Goal: Task Accomplishment & Management: Use online tool/utility

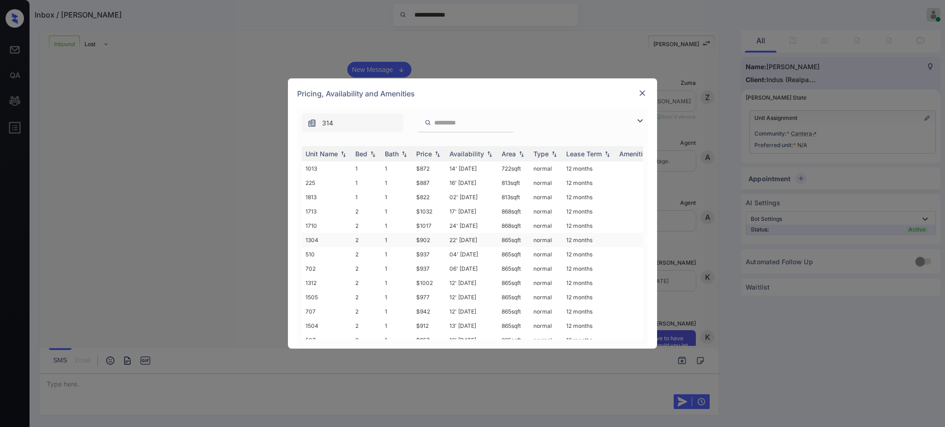
scroll to position [130, 0]
click at [361, 155] on div "Bed" at bounding box center [361, 154] width 12 height 8
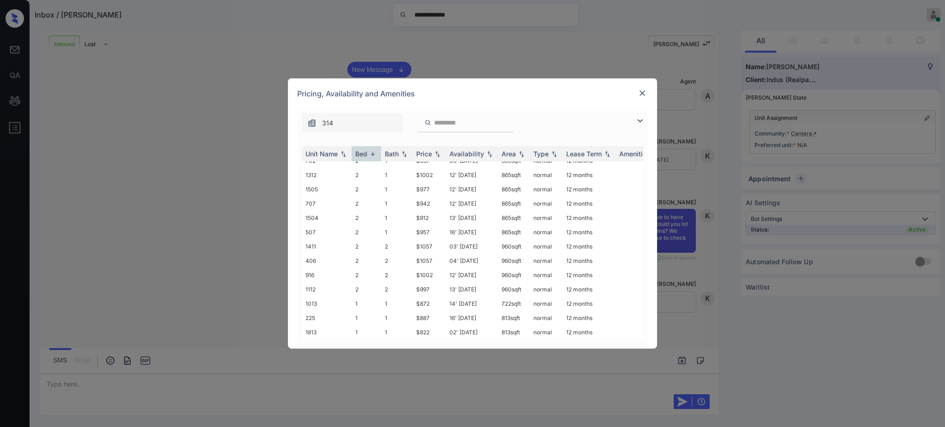
click at [643, 88] on div at bounding box center [642, 93] width 11 height 11
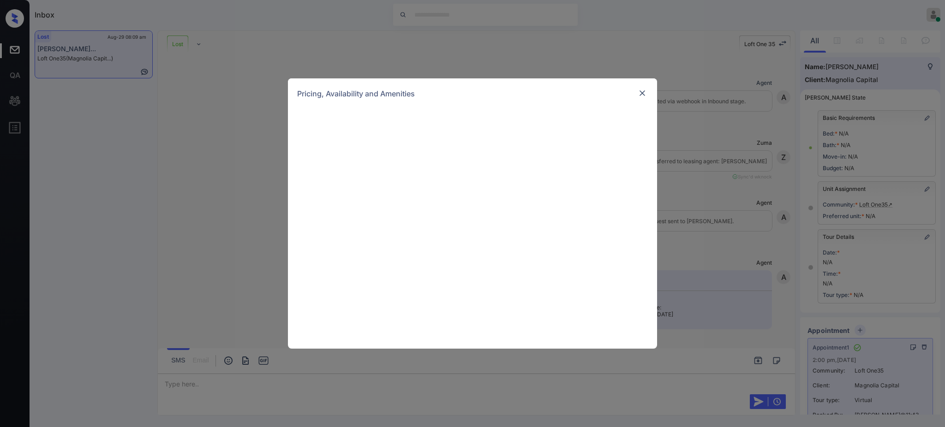
scroll to position [12111, 0]
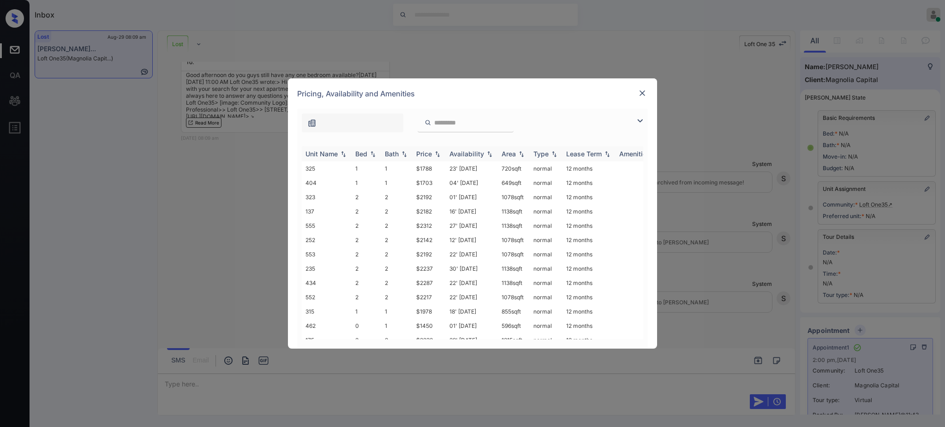
click at [363, 158] on div "Bed" at bounding box center [361, 154] width 12 height 8
drag, startPoint x: 411, startPoint y: 312, endPoint x: 439, endPoint y: 310, distance: 27.3
click at [439, 310] on tr "464 1 1 $1718 26' Aug 25 649 sqft normal 12 months" at bounding box center [543, 311] width 482 height 14
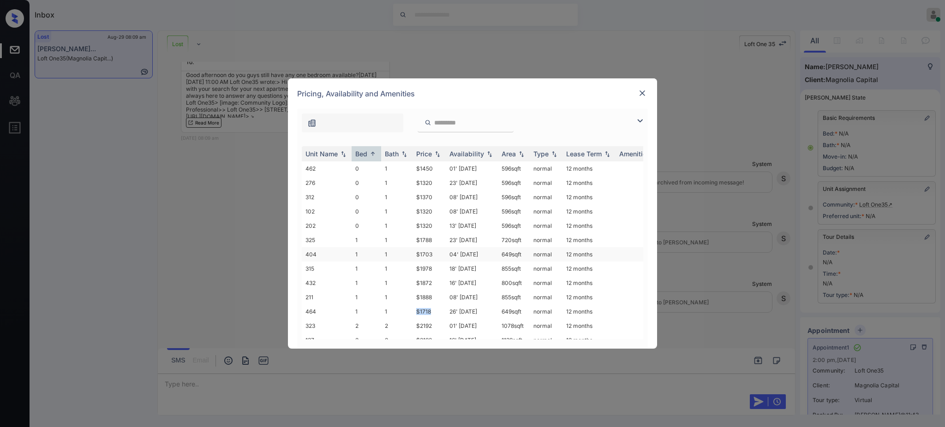
copy tr "$1718"
drag, startPoint x: 408, startPoint y: 256, endPoint x: 441, endPoint y: 257, distance: 32.8
click at [436, 257] on tr "404 1 1 $1703 04' Sep 25 649 sqft normal 12 months" at bounding box center [543, 254] width 482 height 14
copy tr "$1703"
click at [638, 95] on img at bounding box center [641, 93] width 9 height 9
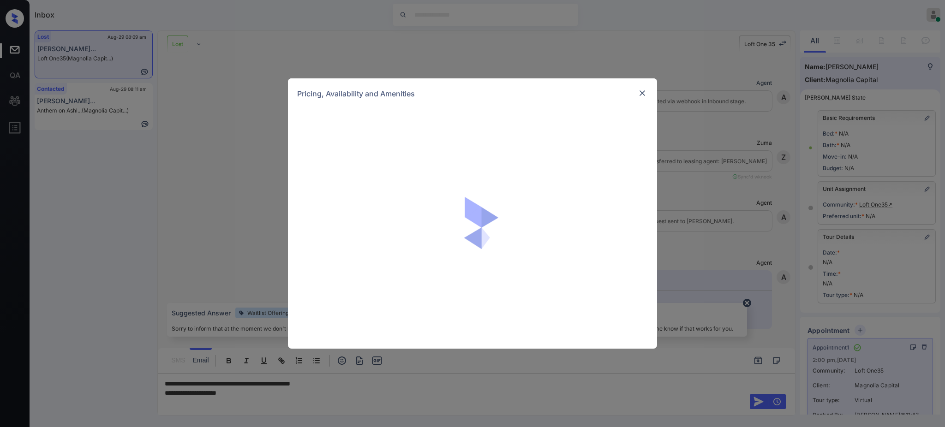
scroll to position [12111, 0]
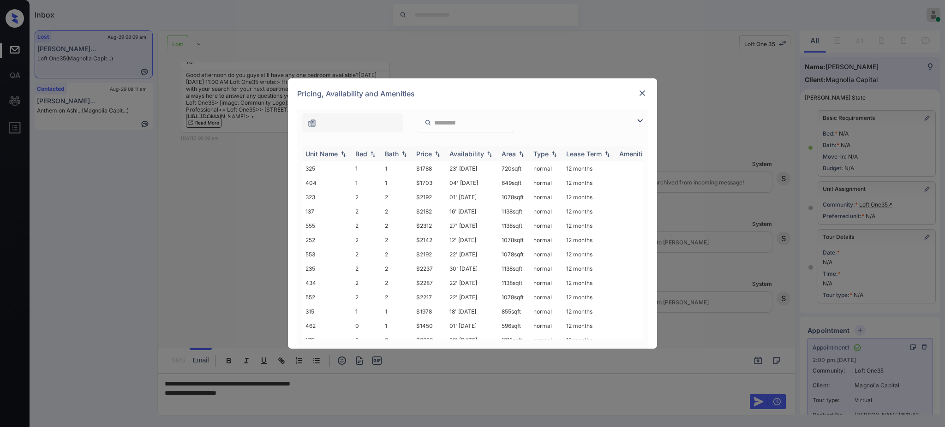
click at [358, 155] on div "Bed" at bounding box center [361, 154] width 12 height 8
click at [358, 156] on div "Bed" at bounding box center [361, 154] width 12 height 8
click at [640, 92] on img at bounding box center [641, 93] width 9 height 9
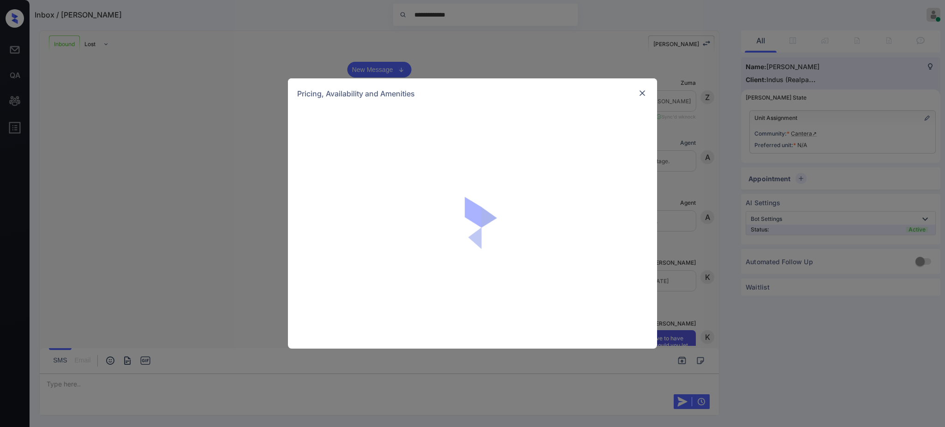
scroll to position [130, 0]
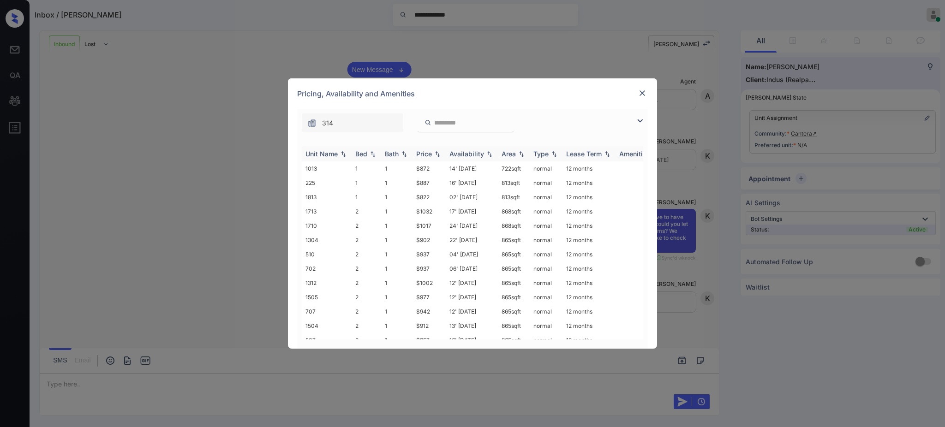
click at [363, 153] on div "Bed" at bounding box center [361, 154] width 12 height 8
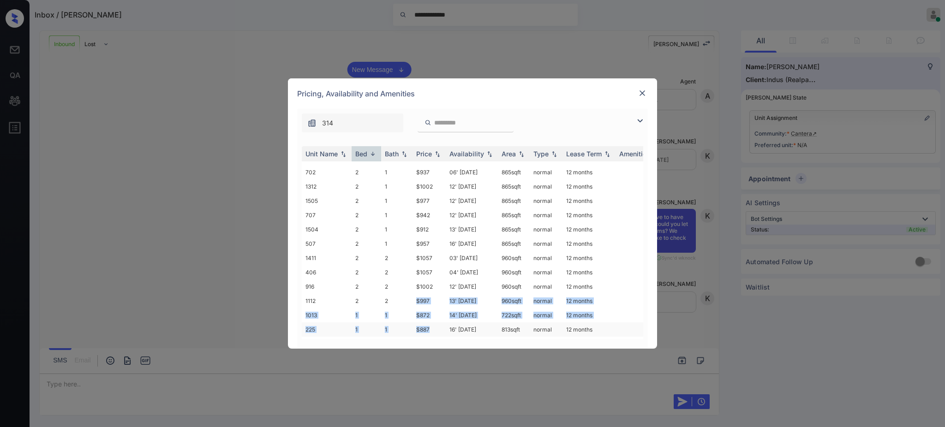
scroll to position [102, 0]
drag, startPoint x: 416, startPoint y: 324, endPoint x: 438, endPoint y: 325, distance: 21.7
click at [433, 323] on tbody "1202 3 2 $1417 19' Aug 25 1152 sqft normal 12 months 1906 3 2 $1407 19' Aug 25 …" at bounding box center [543, 204] width 482 height 272
click at [440, 299] on td "$872" at bounding box center [428, 304] width 33 height 14
drag, startPoint x: 414, startPoint y: 225, endPoint x: 447, endPoint y: 234, distance: 34.9
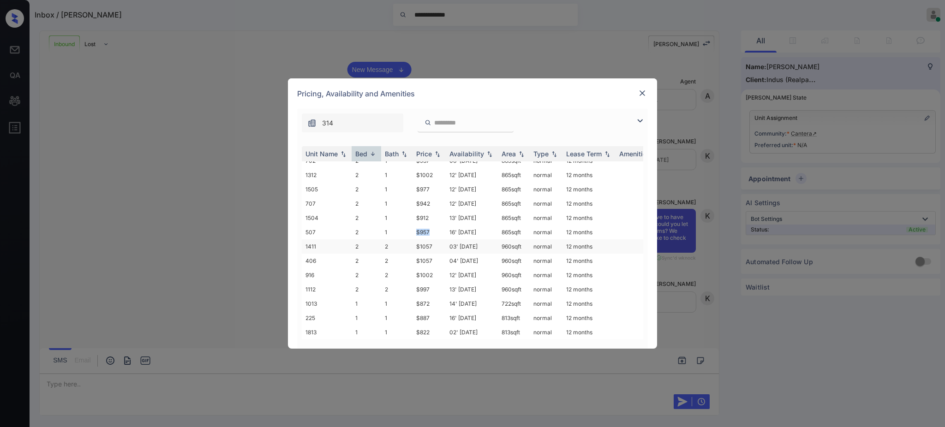
click at [436, 226] on td "$957" at bounding box center [428, 232] width 33 height 14
copy td "$957"
drag, startPoint x: 413, startPoint y: 281, endPoint x: 435, endPoint y: 280, distance: 22.2
click at [434, 282] on td "$997" at bounding box center [428, 289] width 33 height 14
copy td "$997"
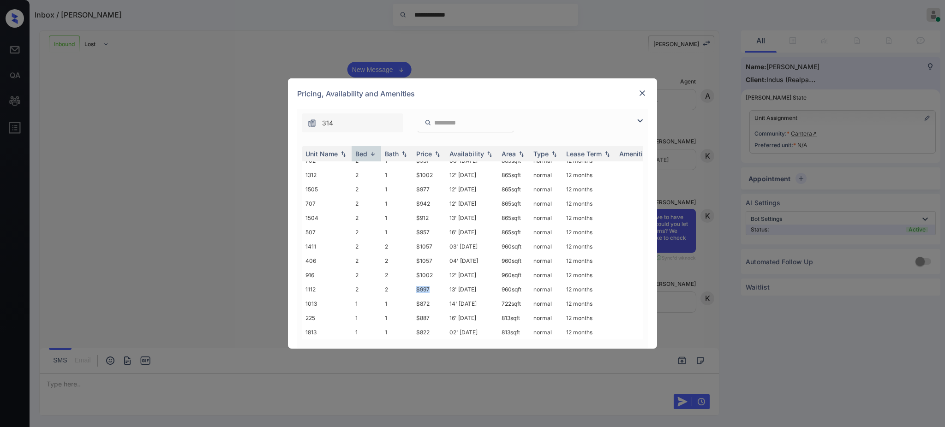
click at [638, 96] on img at bounding box center [641, 93] width 9 height 9
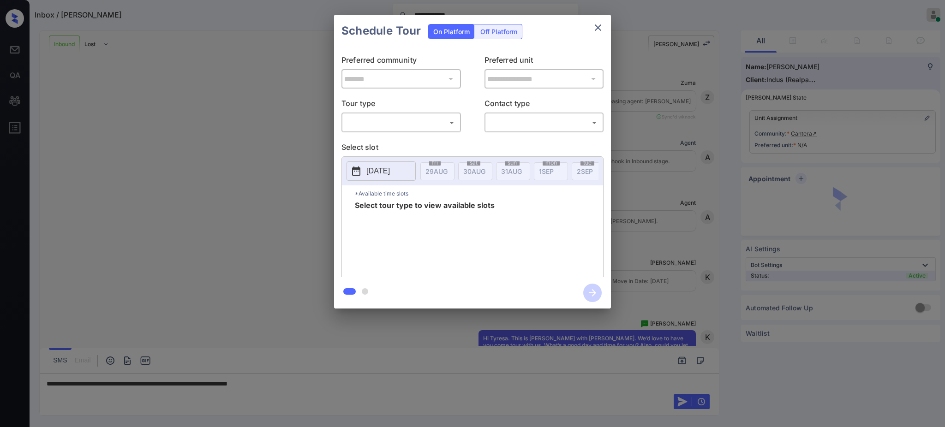
scroll to position [130, 0]
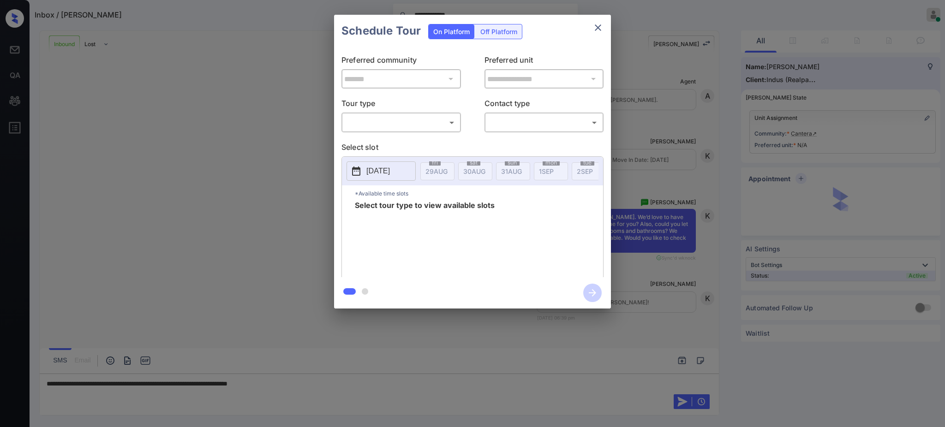
click at [367, 120] on body "**********" at bounding box center [472, 213] width 945 height 427
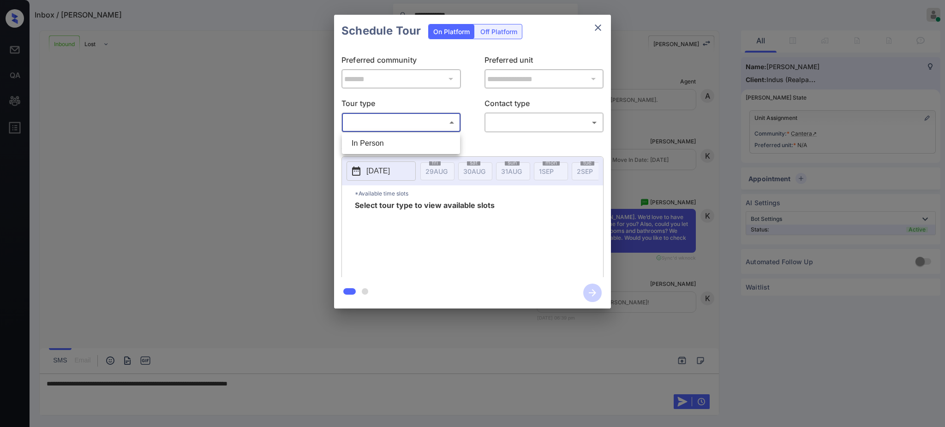
click at [370, 144] on li "In Person" at bounding box center [400, 143] width 113 height 17
type input "********"
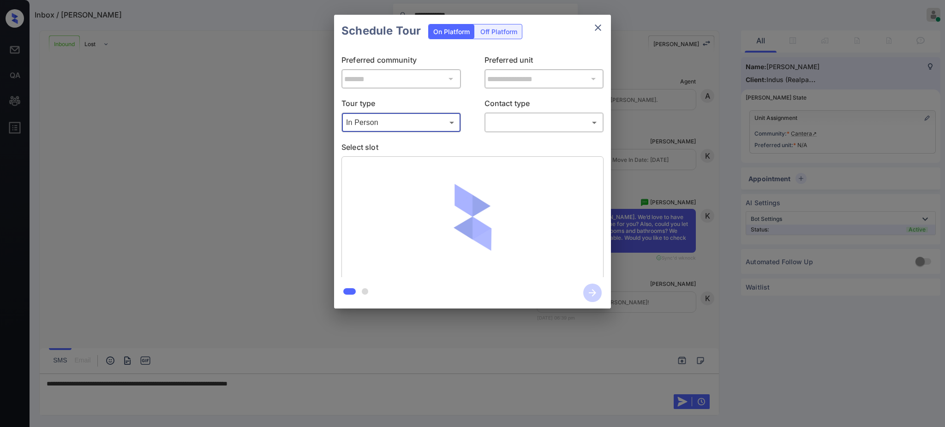
click at [494, 123] on body "**********" at bounding box center [472, 213] width 945 height 427
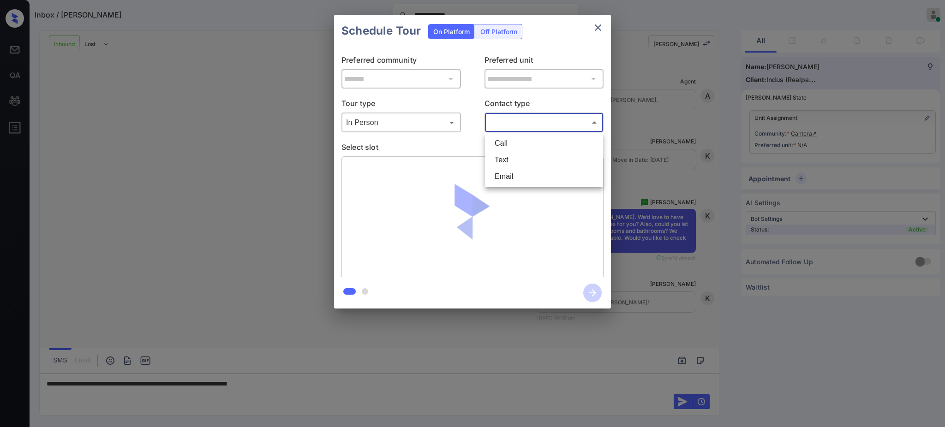
click at [502, 162] on li "Text" at bounding box center [543, 160] width 113 height 17
type input "****"
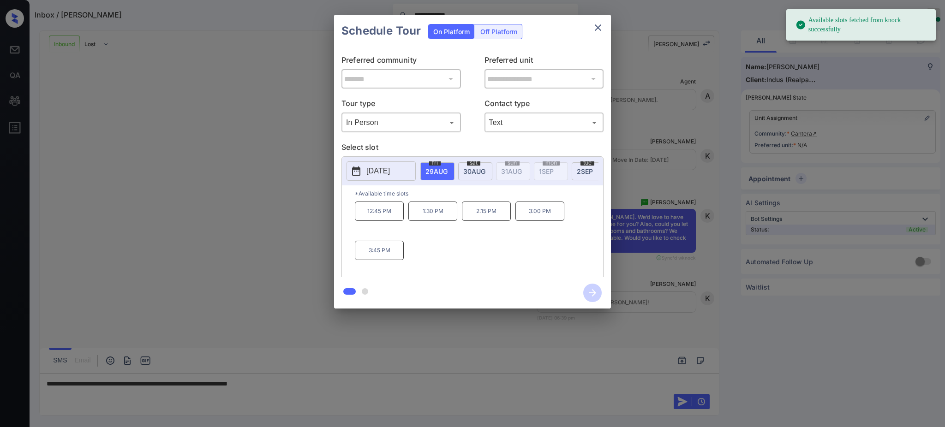
click at [384, 170] on p "[DATE]" at bounding box center [378, 171] width 24 height 11
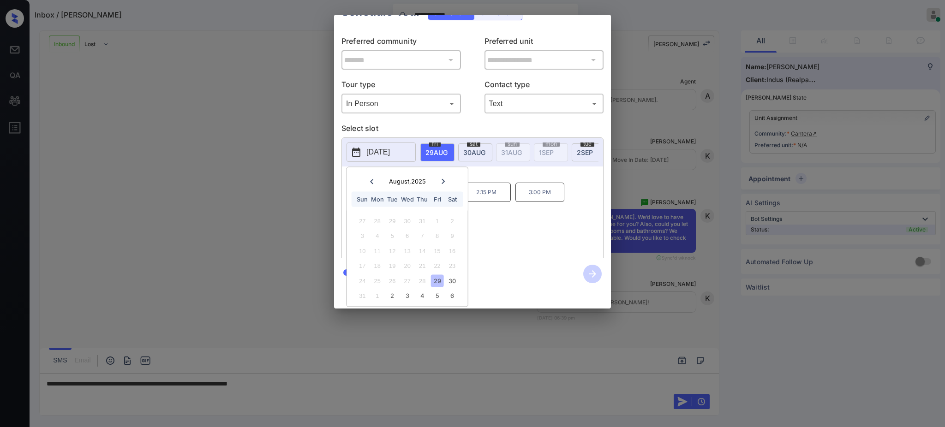
click at [444, 179] on icon at bounding box center [443, 182] width 6 height 6
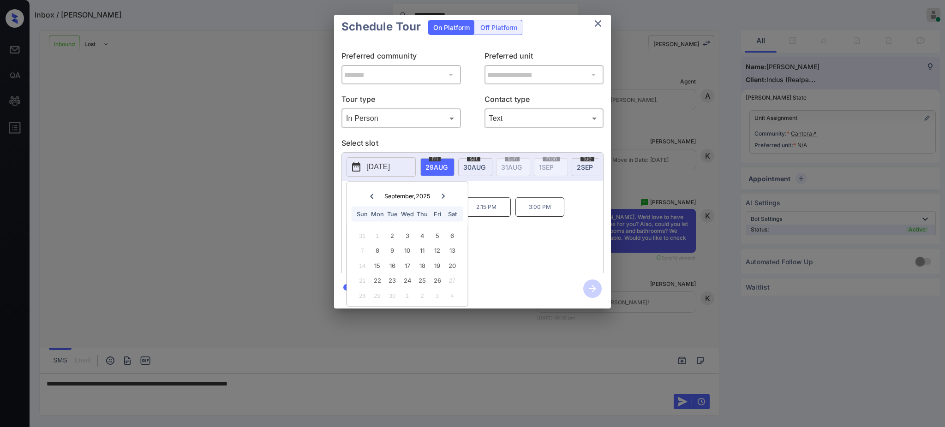
scroll to position [16, 0]
click at [369, 193] on icon at bounding box center [372, 196] width 6 height 6
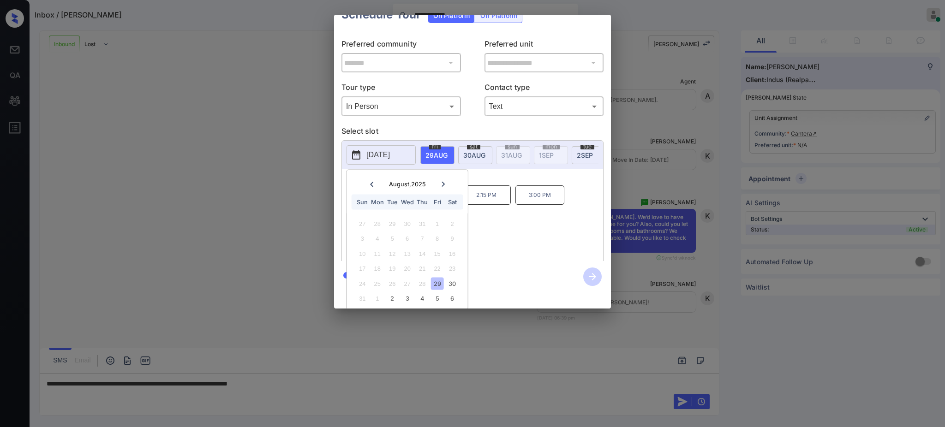
scroll to position [30, 0]
click at [441, 179] on icon at bounding box center [443, 182] width 6 height 6
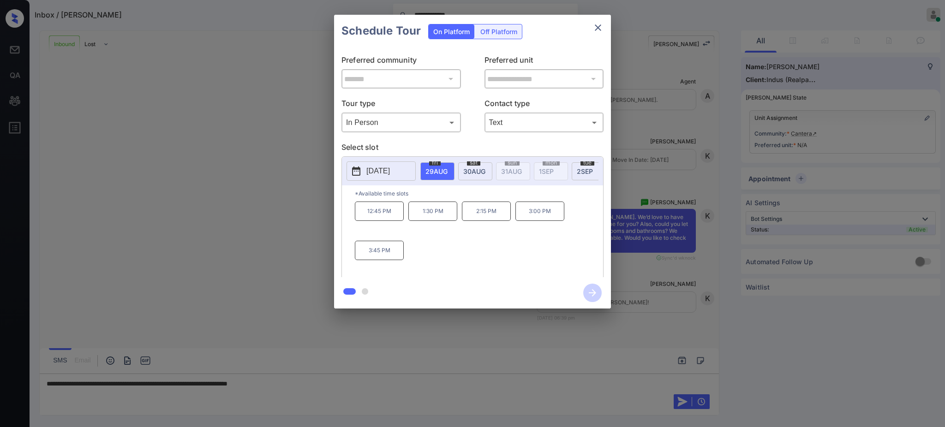
scroll to position [0, 0]
click at [313, 387] on div at bounding box center [472, 213] width 945 height 427
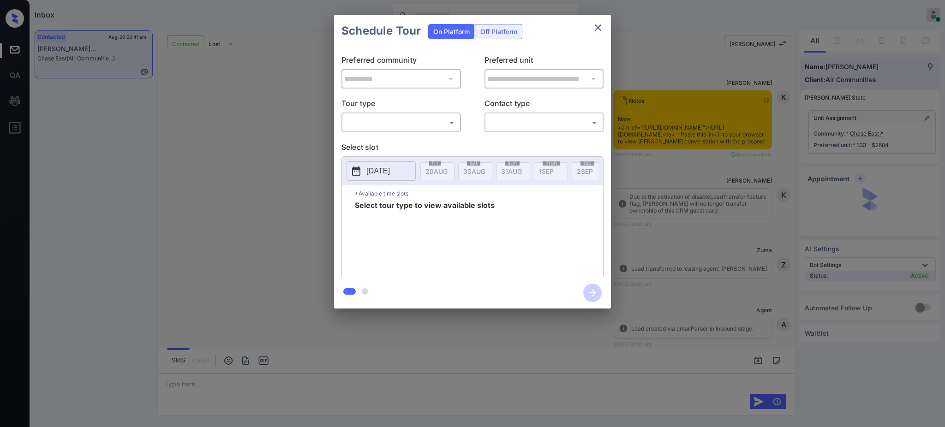
click at [405, 131] on div "​ ​" at bounding box center [400, 123] width 119 height 20
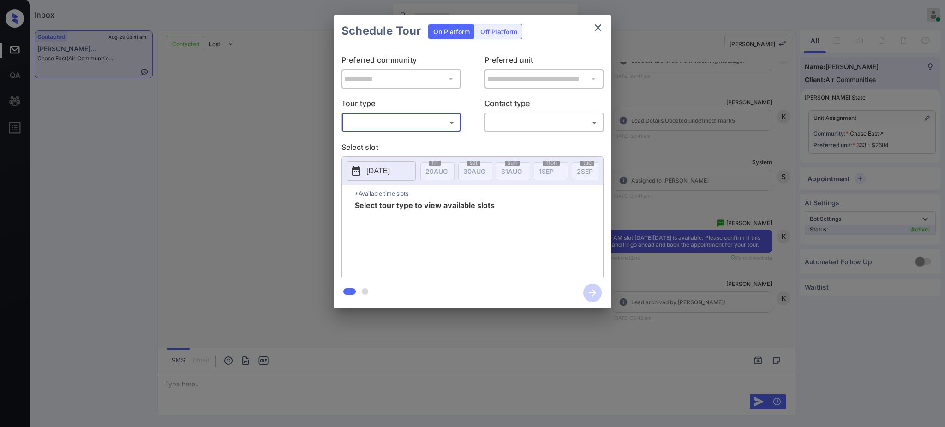
click at [385, 126] on body "Inbox Ajay Kumar Online Set yourself offline Set yourself on break Profile Swit…" at bounding box center [472, 213] width 945 height 427
click at [377, 143] on li "In Person" at bounding box center [400, 143] width 113 height 17
type input "********"
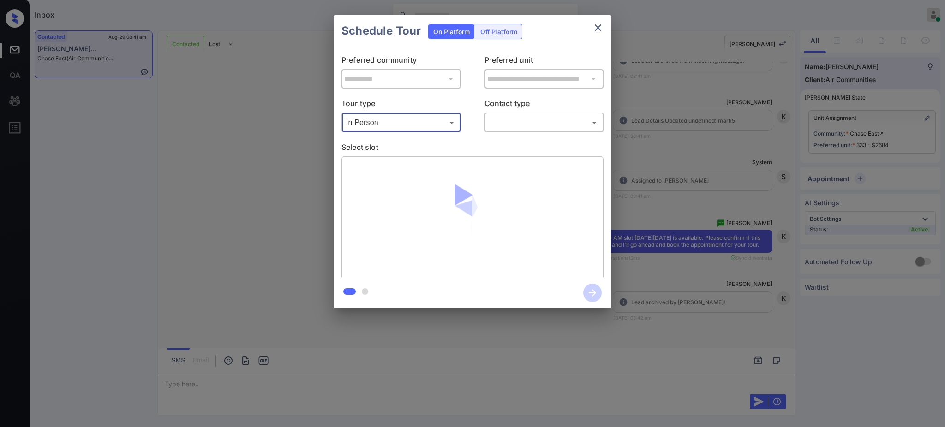
click at [526, 121] on body "Inbox Ajay Kumar Online Set yourself offline Set yourself on break Profile Swit…" at bounding box center [472, 213] width 945 height 427
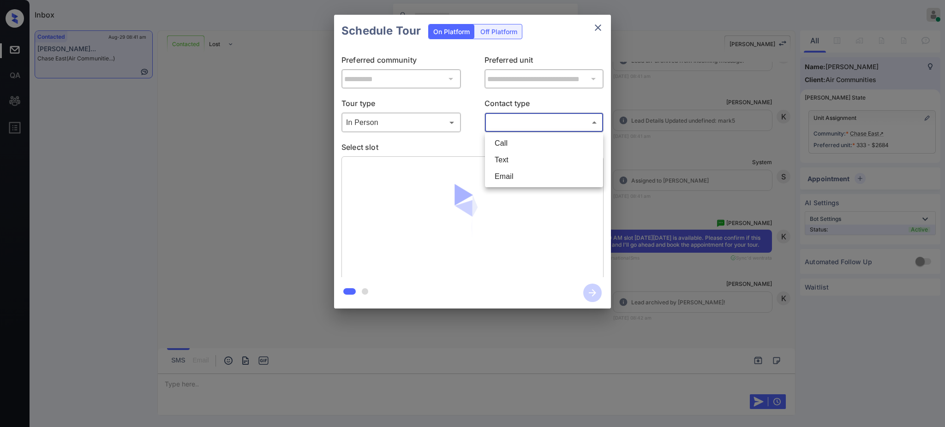
click at [506, 162] on li "Text" at bounding box center [543, 160] width 113 height 17
type input "****"
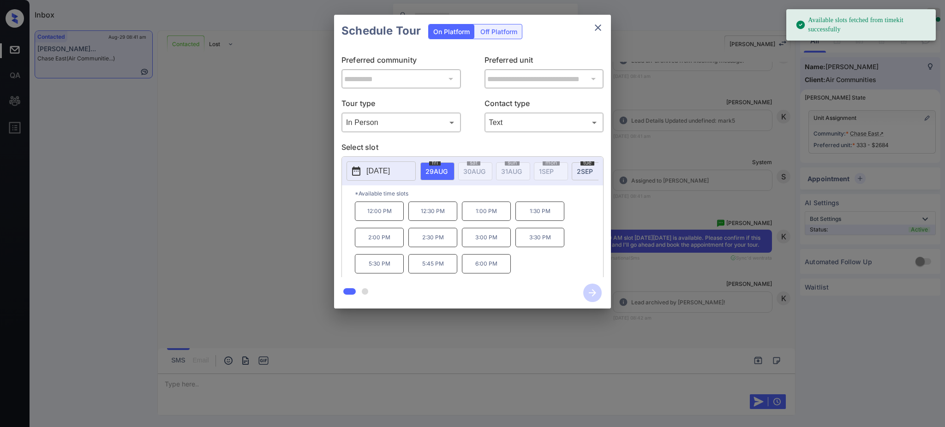
click at [447, 169] on span "2 SEP" at bounding box center [436, 171] width 22 height 8
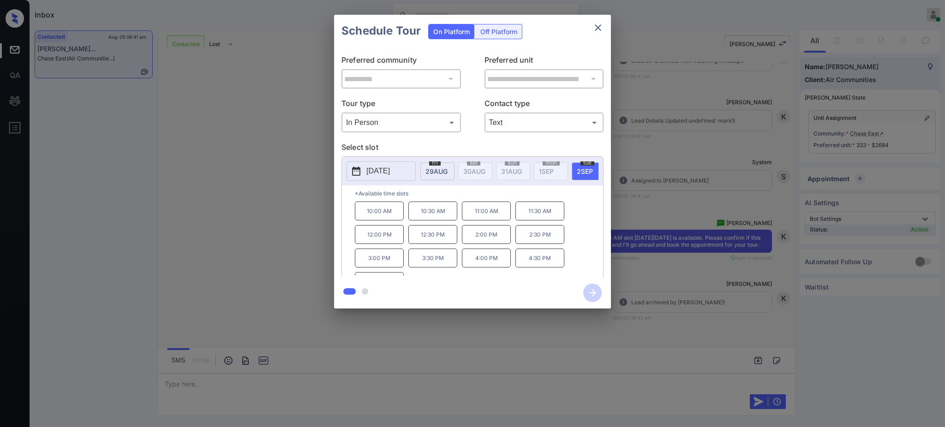
click at [482, 217] on p "11:00 AM" at bounding box center [486, 211] width 49 height 19
click at [588, 289] on icon "button" at bounding box center [592, 293] width 18 height 18
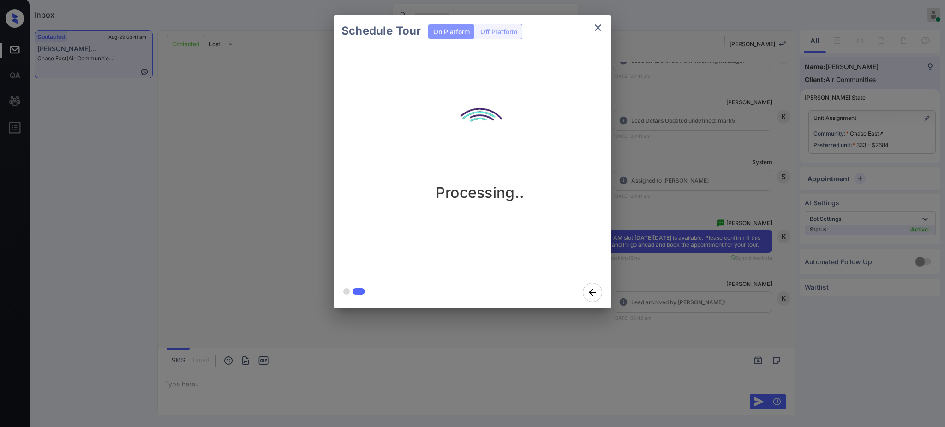
click at [651, 268] on div "Schedule Tour On Platform Off Platform Processing.." at bounding box center [472, 161] width 945 height 323
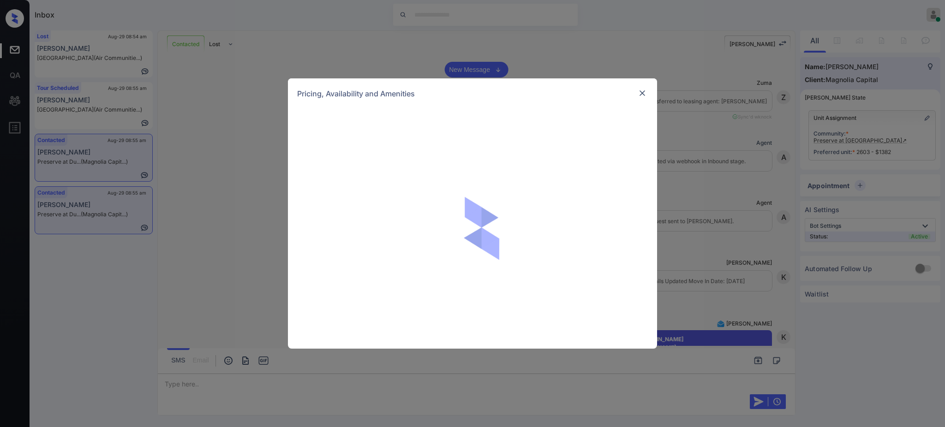
scroll to position [779, 0]
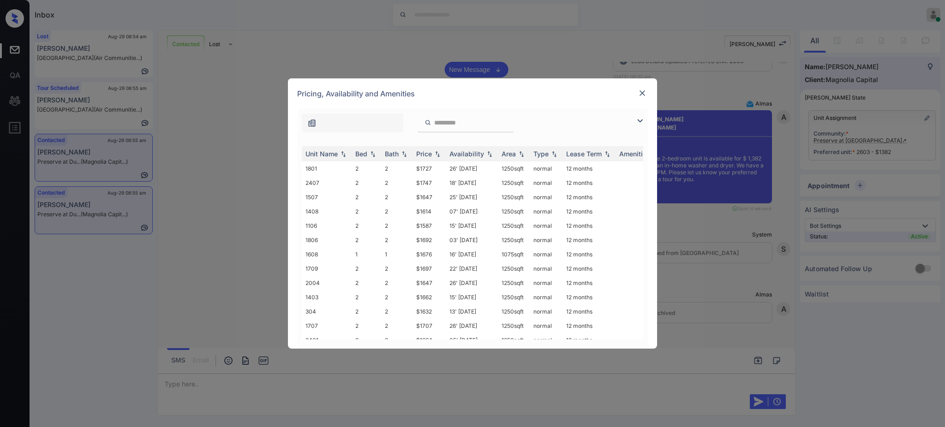
click at [642, 95] on img at bounding box center [641, 93] width 9 height 9
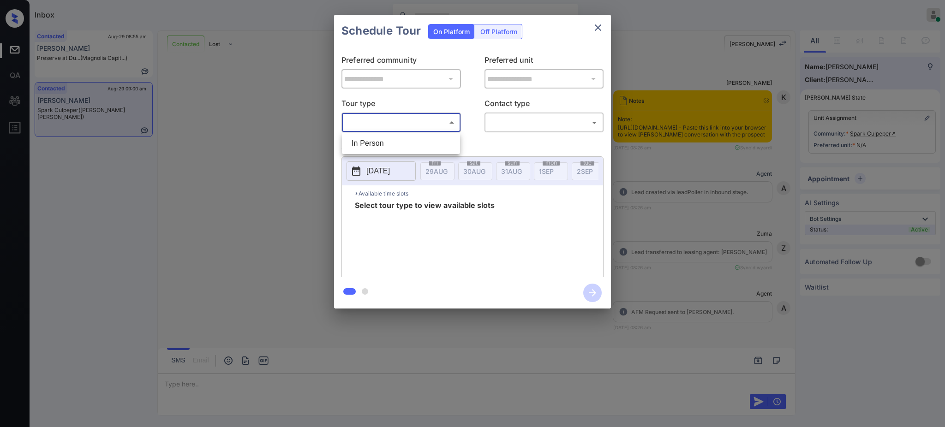
click at [388, 122] on body "Inbox Ajay Kumar Online Set yourself offline Set yourself on break Profile Swit…" at bounding box center [472, 213] width 945 height 427
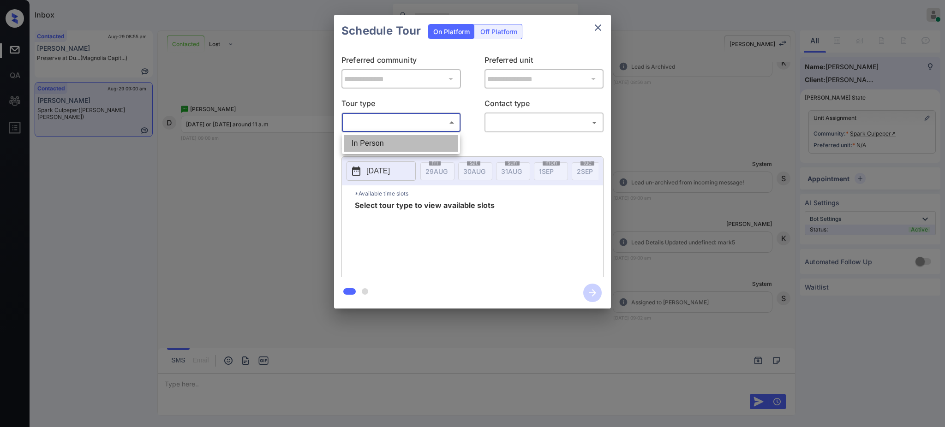
click at [386, 140] on li "In Person" at bounding box center [400, 143] width 113 height 17
type input "********"
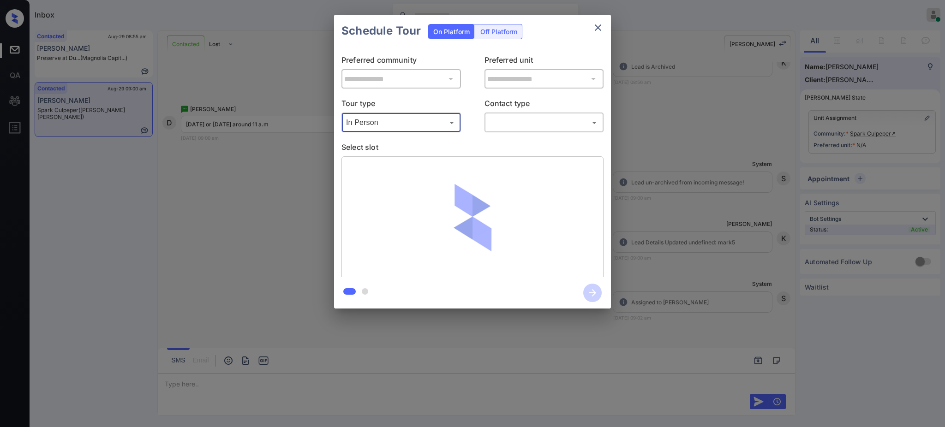
click at [508, 126] on body "Inbox Ajay Kumar Online Set yourself offline Set yourself on break Profile Swit…" at bounding box center [472, 213] width 945 height 427
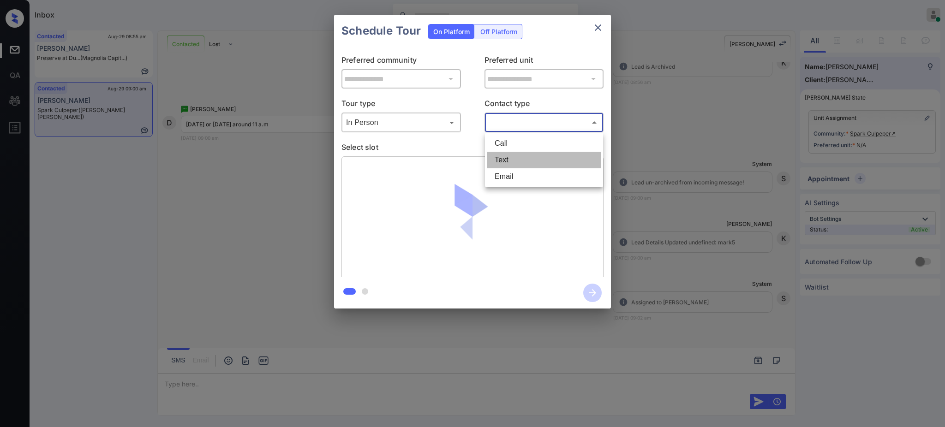
click at [502, 161] on li "Text" at bounding box center [543, 160] width 113 height 17
type input "****"
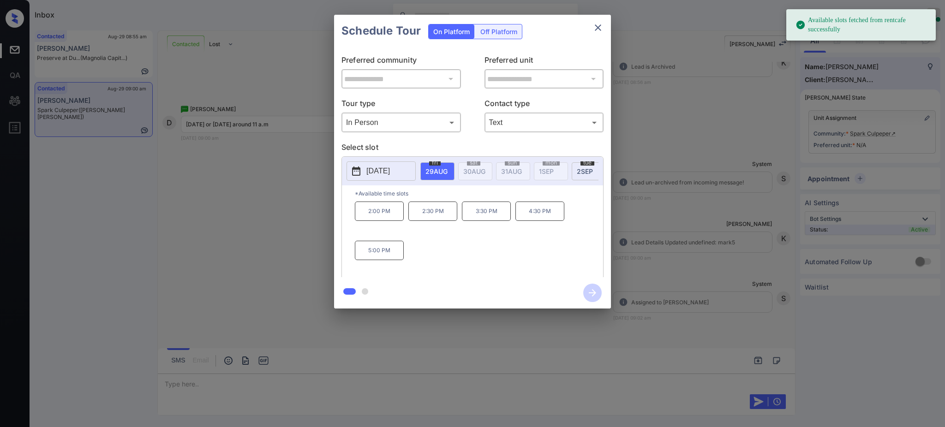
click at [390, 172] on p "[DATE]" at bounding box center [378, 171] width 24 height 11
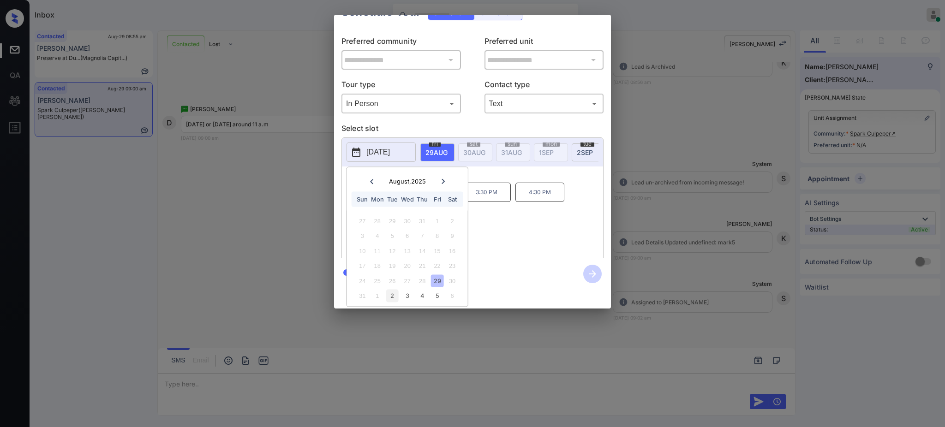
click at [394, 290] on div "2" at bounding box center [392, 296] width 12 height 12
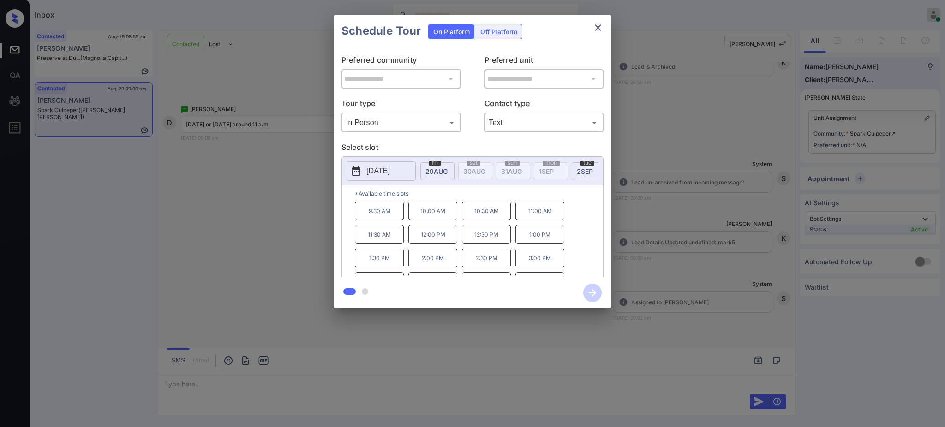
scroll to position [0, 0]
click at [493, 187] on div "2025-09-02 fri 29 AUG sat 30 AUG sun 31 AUG mon 1 SEP tue 2 SEP wed 3 SEP thu 4…" at bounding box center [472, 218] width 262 height 124
drag, startPoint x: 518, startPoint y: 213, endPoint x: 556, endPoint y: 217, distance: 38.5
click at [556, 217] on p "11:00 AM" at bounding box center [539, 211] width 49 height 19
copy p "11:00 AM"
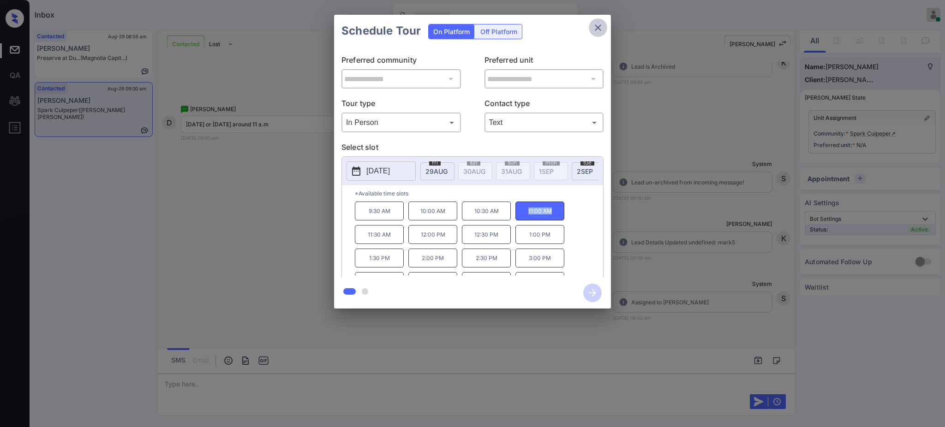
click at [595, 33] on button "close" at bounding box center [598, 27] width 18 height 18
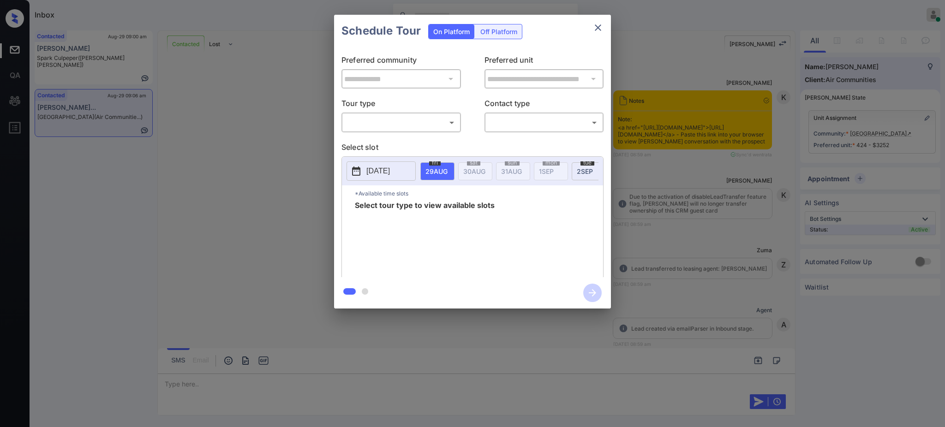
scroll to position [922, 0]
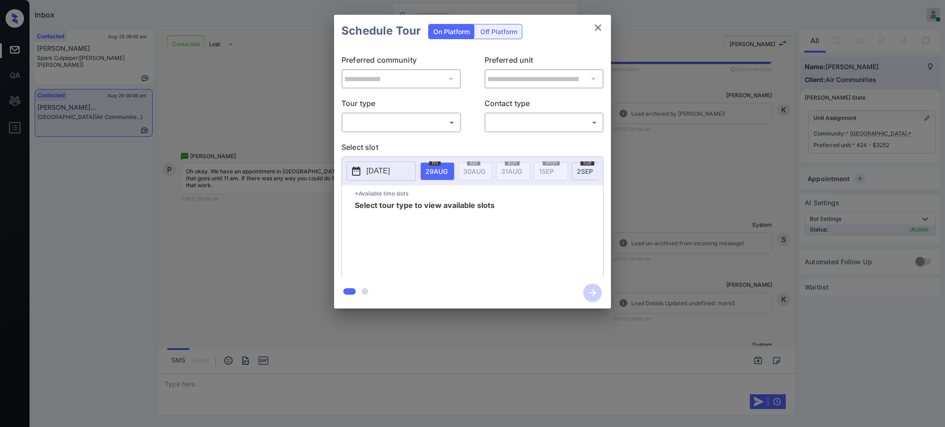
click at [394, 110] on p "Tour type" at bounding box center [400, 105] width 119 height 15
click at [395, 125] on body "Inbox [PERSON_NAME] Online Set yourself offline Set yourself on break Profile S…" at bounding box center [472, 213] width 945 height 427
click at [386, 145] on li "In Person" at bounding box center [400, 143] width 113 height 17
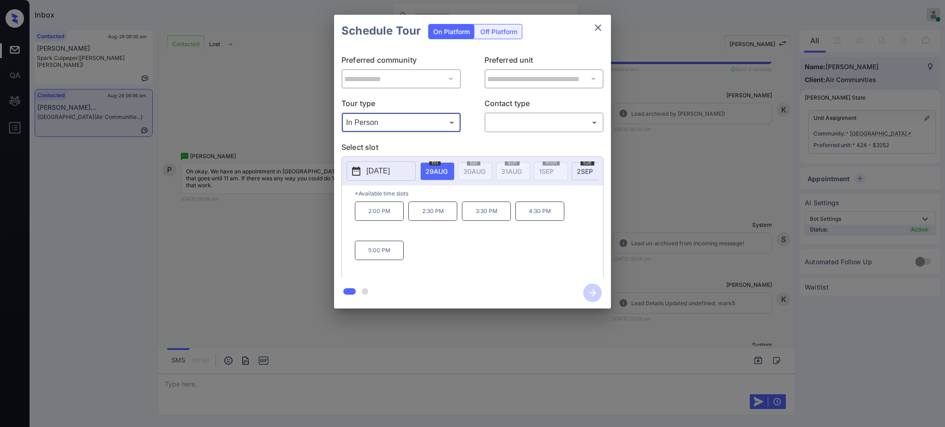
type input "********"
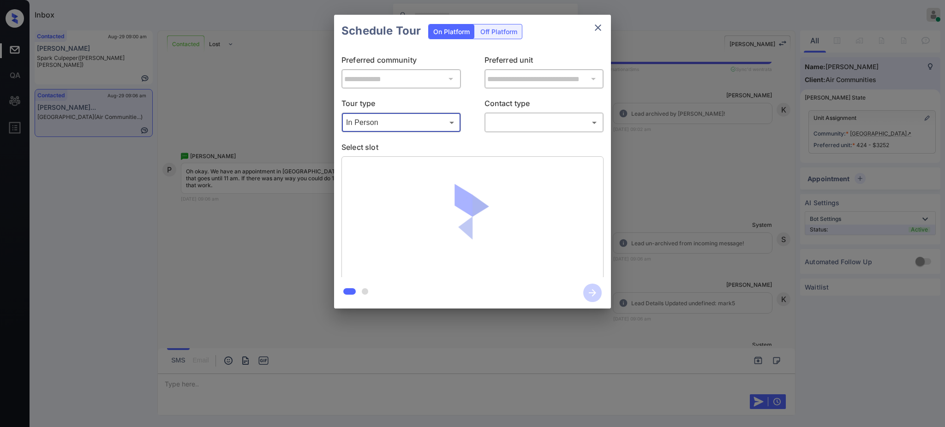
click at [525, 120] on body "Inbox [PERSON_NAME] Online Set yourself offline Set yourself on break Profile S…" at bounding box center [472, 213] width 945 height 427
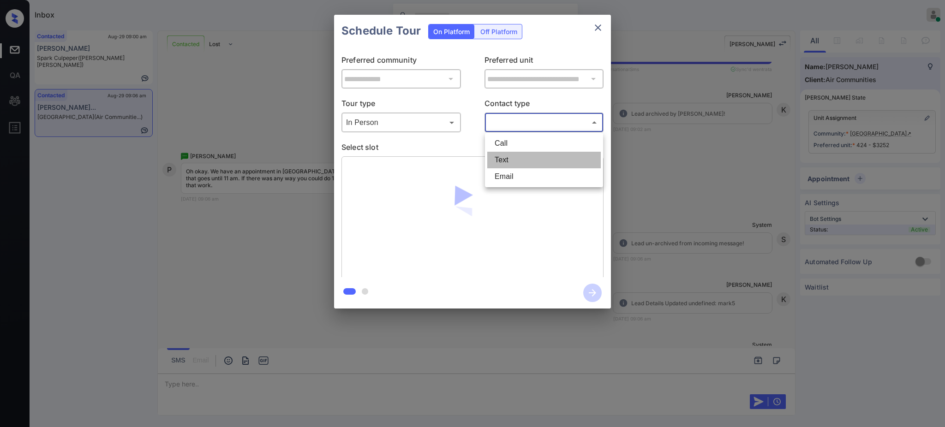
click at [508, 158] on li "Text" at bounding box center [543, 160] width 113 height 17
type input "****"
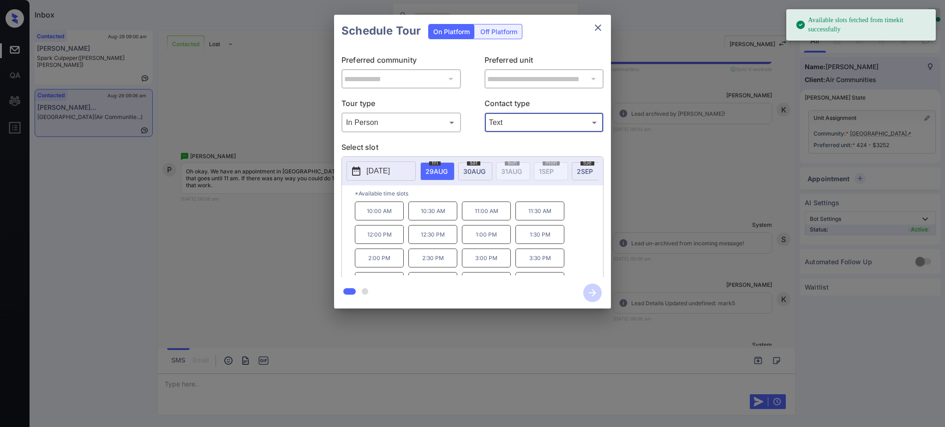
click at [389, 172] on p "[DATE]" at bounding box center [378, 171] width 24 height 11
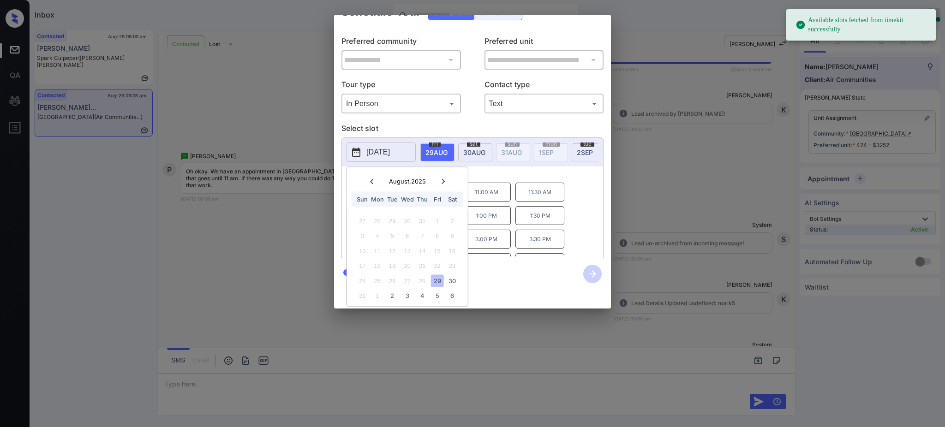
scroll to position [30, 0]
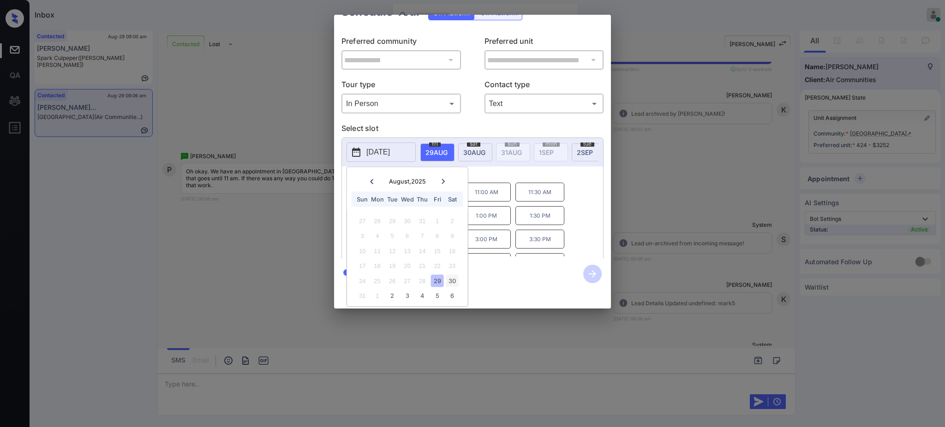
click at [449, 274] on div "30" at bounding box center [452, 280] width 12 height 12
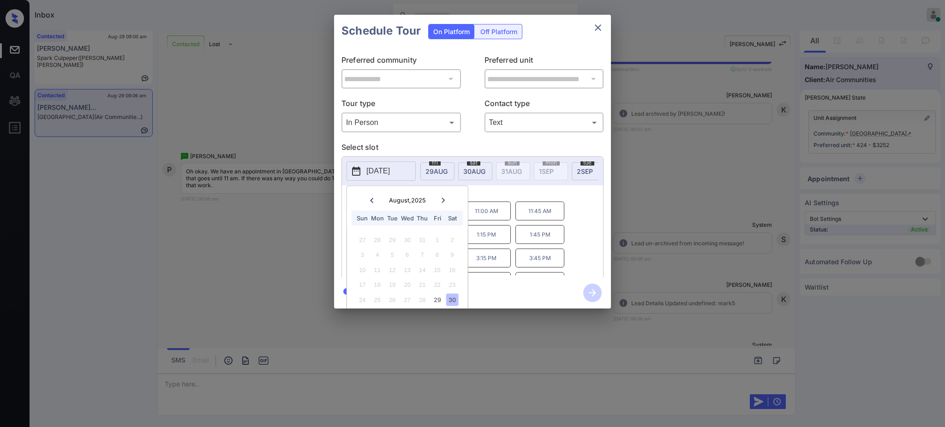
click at [543, 173] on div "2025-08-30 August , 2025 Sun Mon Tue Wed Thu Fri Sat 27 28 29 30 31 1 2 3 4 5 6…" at bounding box center [472, 218] width 262 height 124
click at [622, 217] on div "**********" at bounding box center [472, 161] width 945 height 323
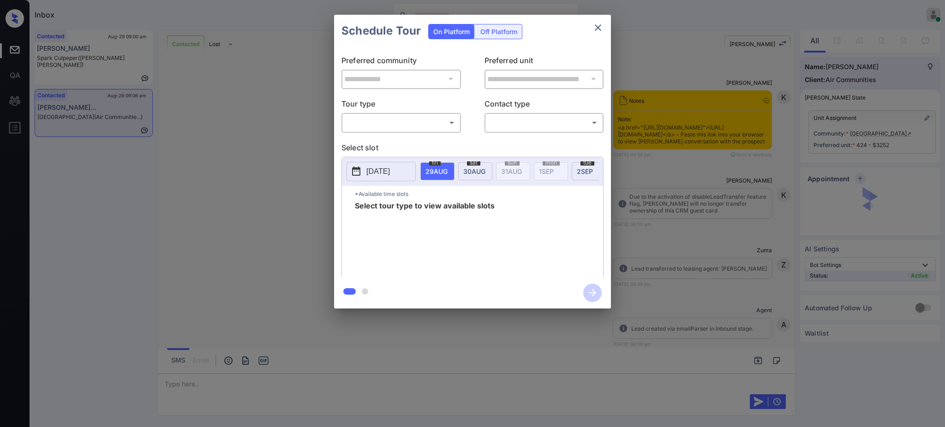
scroll to position [861, 0]
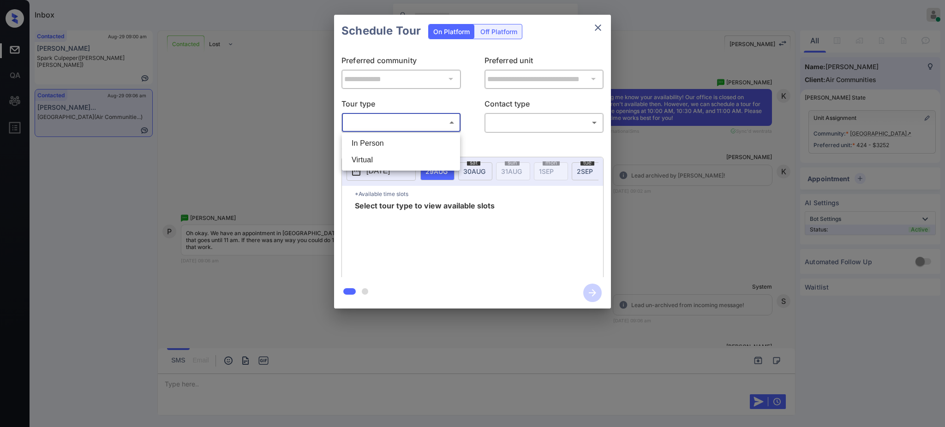
click at [366, 123] on body "Inbox [PERSON_NAME] Online Set yourself offline Set yourself on break Profile S…" at bounding box center [472, 213] width 945 height 427
click at [367, 143] on li "In Person" at bounding box center [400, 143] width 113 height 17
type input "********"
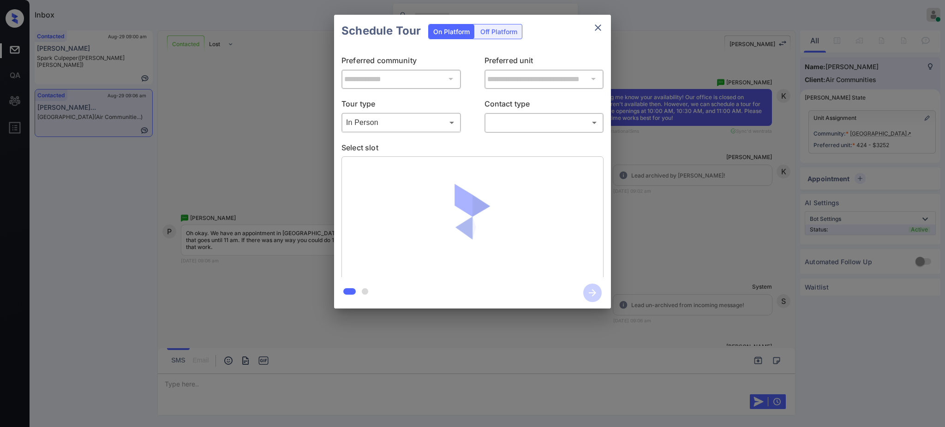
click at [534, 113] on div "​ ​" at bounding box center [543, 123] width 119 height 20
click at [530, 130] on body "Inbox [PERSON_NAME] Online Set yourself offline Set yourself on break Profile S…" at bounding box center [472, 213] width 945 height 427
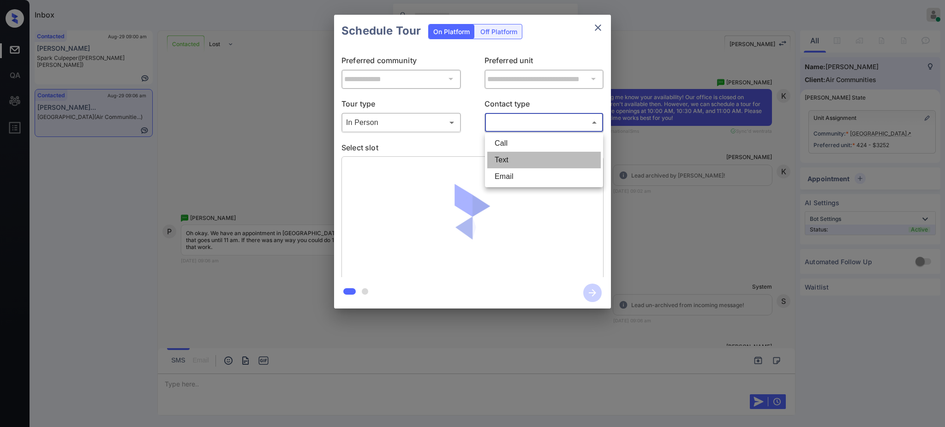
click at [515, 161] on li "Text" at bounding box center [543, 160] width 113 height 17
type input "****"
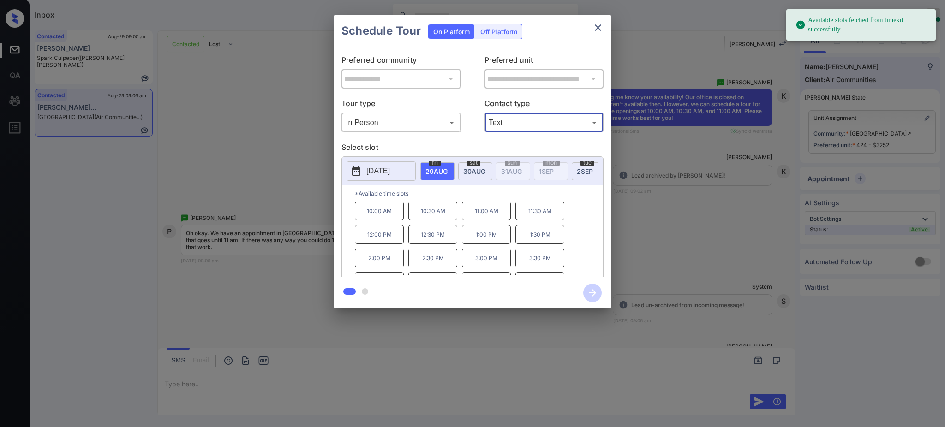
click at [447, 168] on span "[DATE]" at bounding box center [436, 171] width 22 height 8
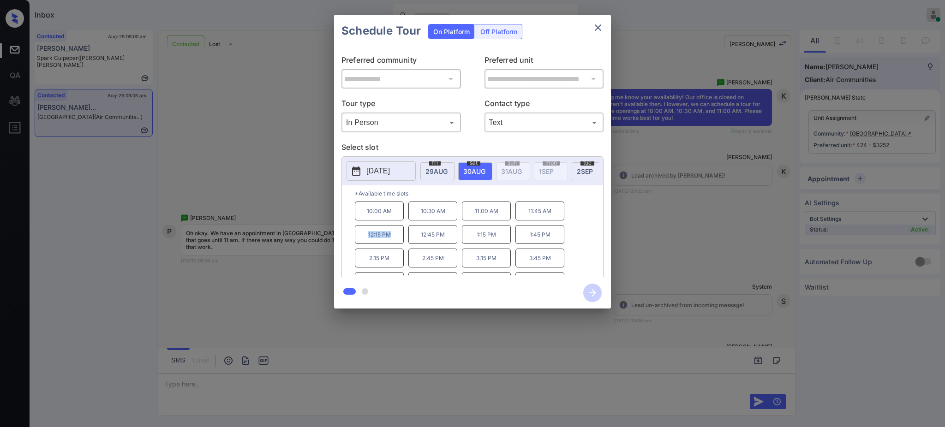
drag, startPoint x: 359, startPoint y: 244, endPoint x: 393, endPoint y: 242, distance: 34.2
click at [393, 243] on p "12:15 PM" at bounding box center [379, 234] width 49 height 19
drag, startPoint x: 522, startPoint y: 215, endPoint x: 563, endPoint y: 216, distance: 41.5
click at [561, 217] on p "11:45 AM" at bounding box center [539, 211] width 49 height 19
copy p "11:45 AM"
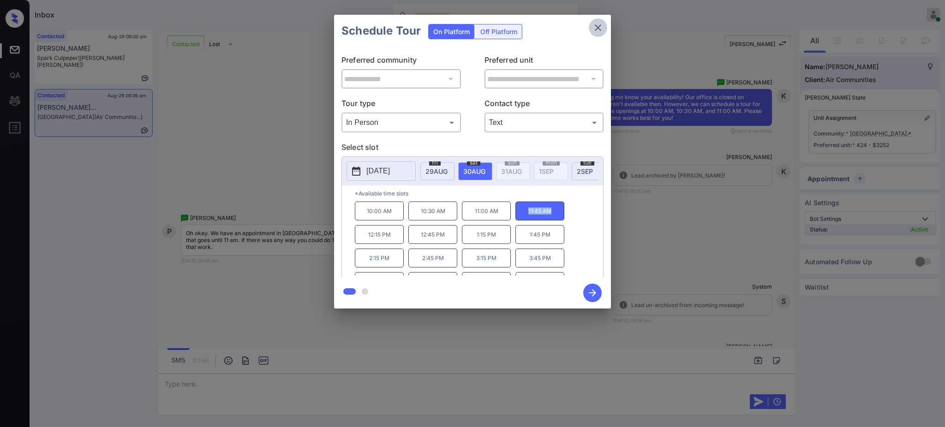
click at [594, 24] on icon "close" at bounding box center [597, 27] width 11 height 11
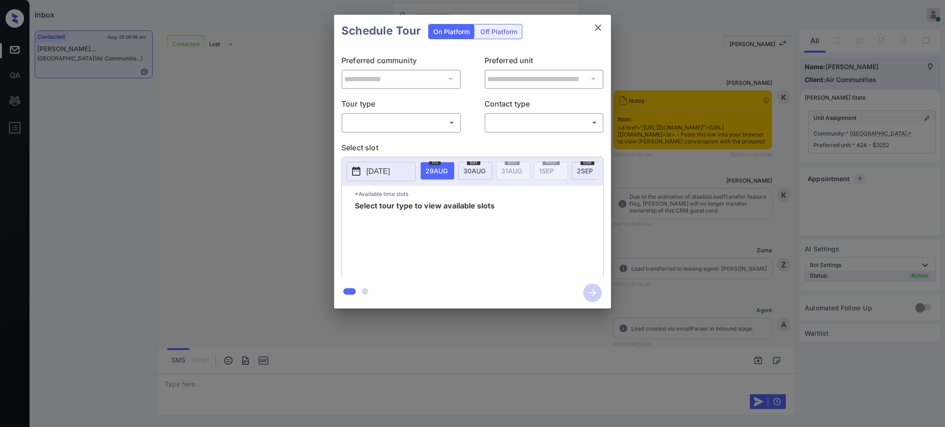
scroll to position [1266, 0]
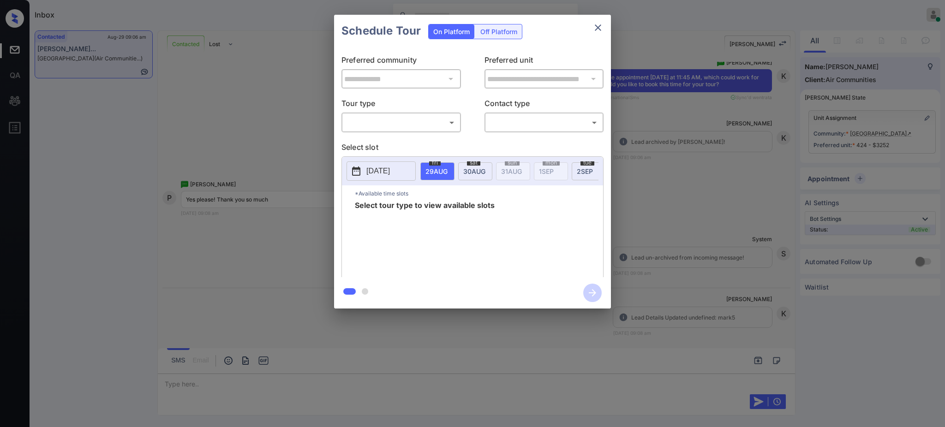
click at [259, 270] on div "**********" at bounding box center [472, 161] width 945 height 323
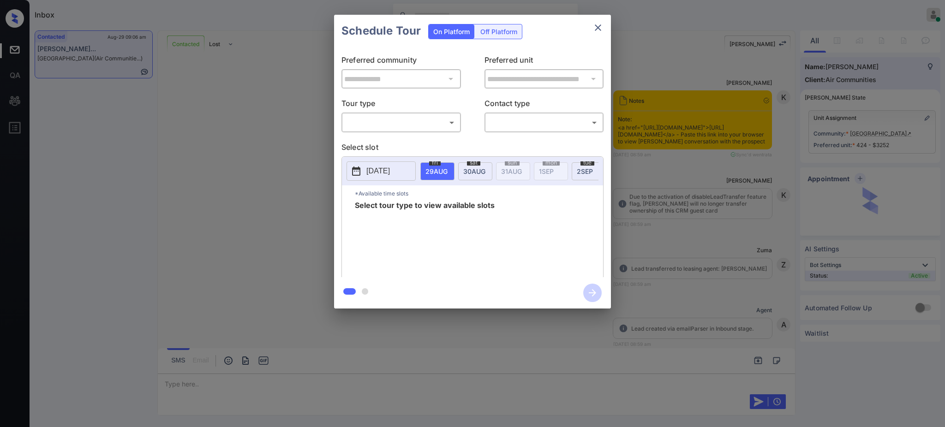
click at [382, 120] on body "Inbox [PERSON_NAME] Online Set yourself offline Set yourself on break Profile S…" at bounding box center [472, 213] width 945 height 427
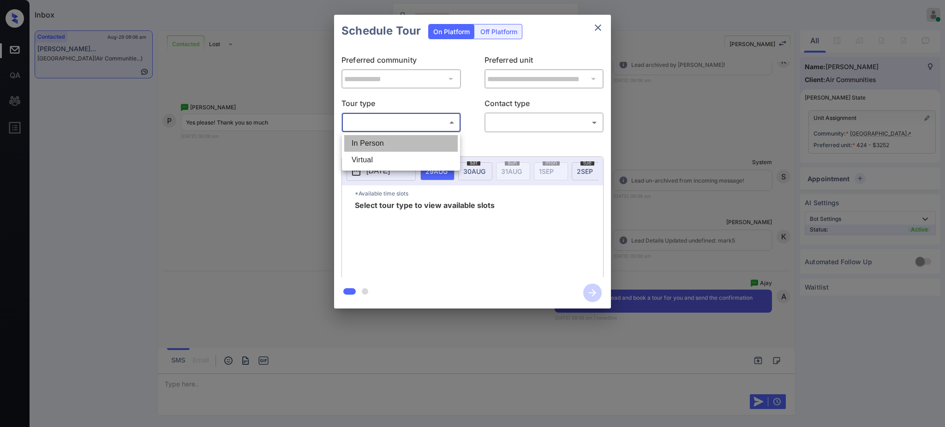
drag, startPoint x: 372, startPoint y: 142, endPoint x: 424, endPoint y: 138, distance: 51.8
click at [372, 143] on li "In Person" at bounding box center [400, 143] width 113 height 17
type input "********"
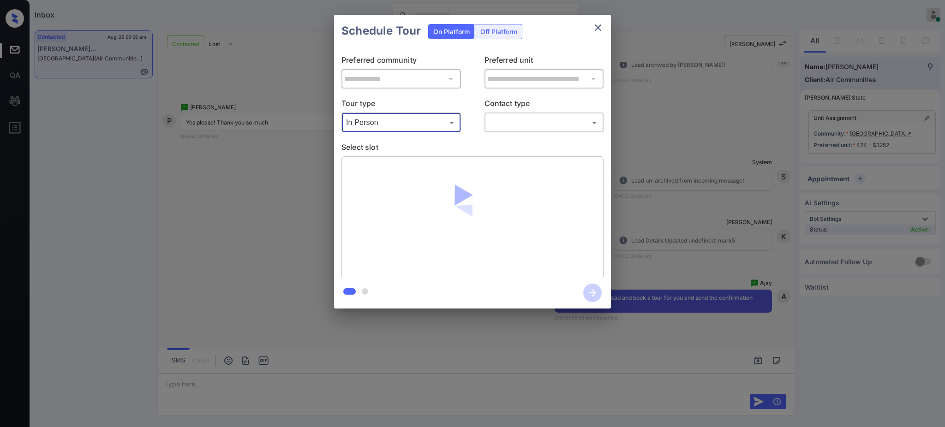
click at [505, 118] on body "Inbox [PERSON_NAME] Online Set yourself offline Set yourself on break Profile S…" at bounding box center [472, 213] width 945 height 427
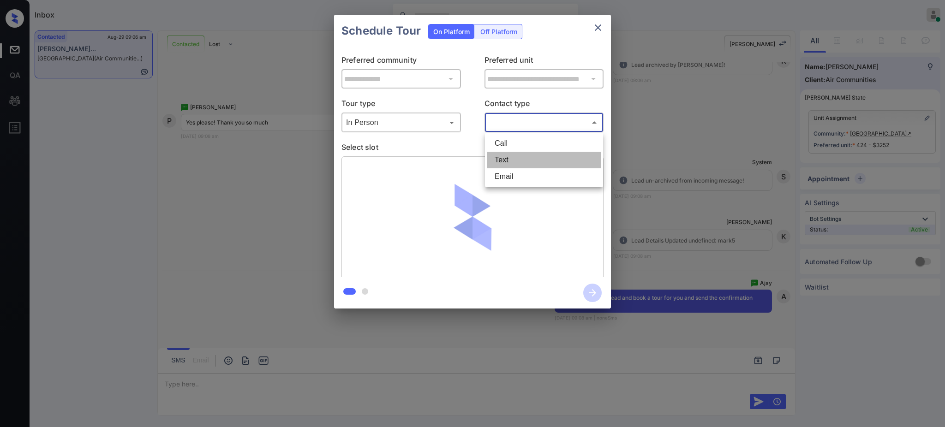
click at [505, 155] on li "Text" at bounding box center [543, 160] width 113 height 17
type input "****"
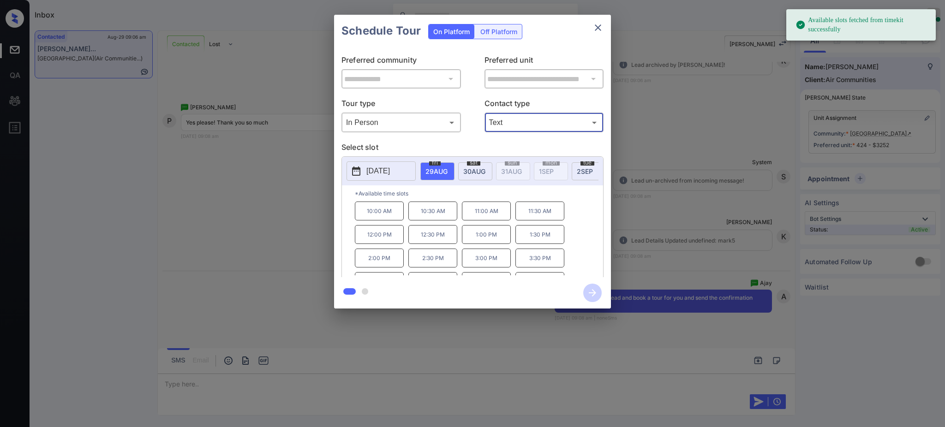
click at [447, 167] on span "[DATE]" at bounding box center [436, 171] width 22 height 8
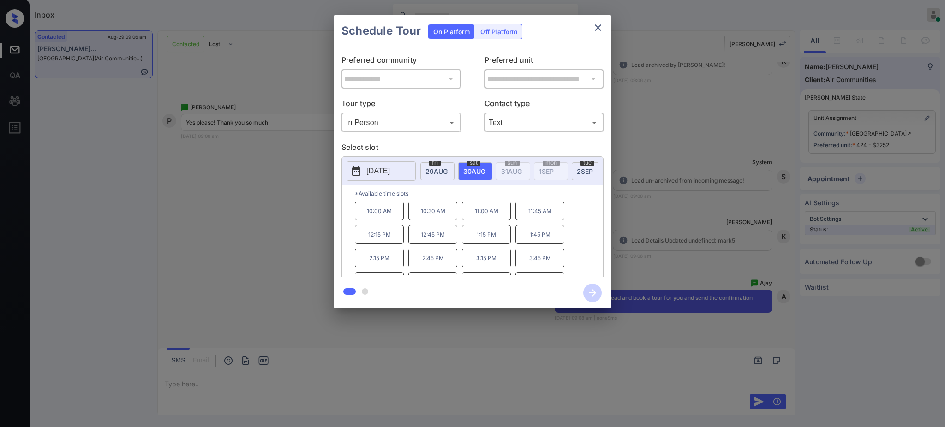
click at [524, 220] on p "11:45 AM" at bounding box center [539, 211] width 49 height 19
click at [588, 290] on icon "button" at bounding box center [592, 293] width 18 height 18
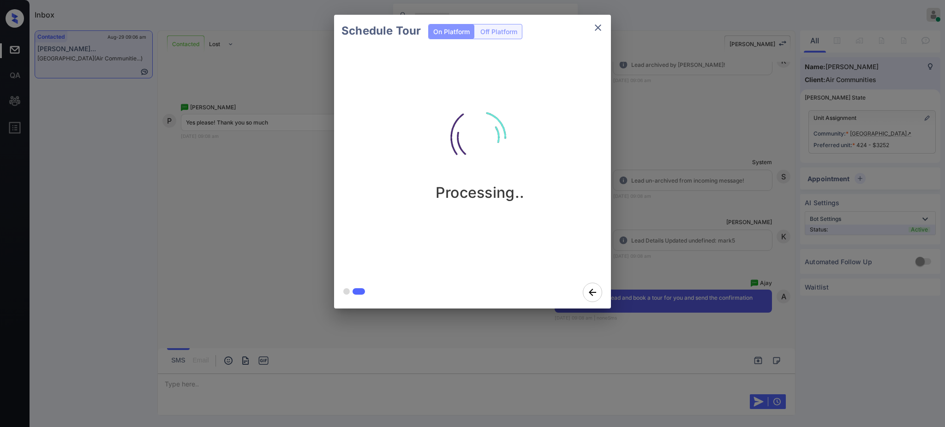
click at [703, 217] on div "Schedule Tour On Platform Off Platform Processing.." at bounding box center [472, 161] width 945 height 323
